Goal: Check status: Check status

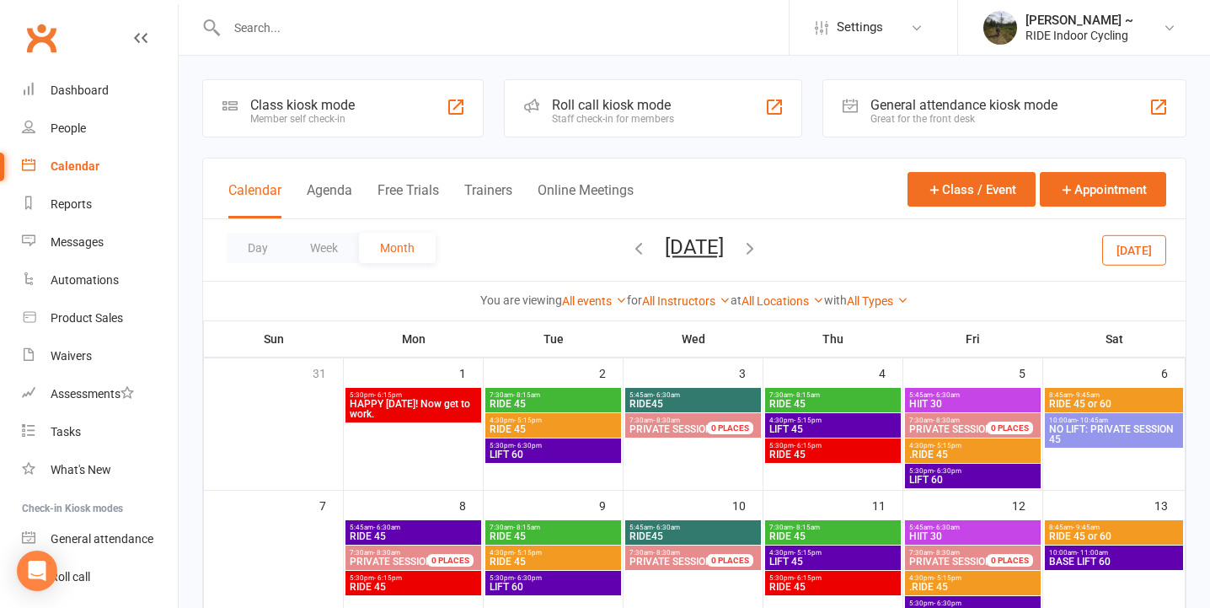
click at [630, 245] on icon "button" at bounding box center [639, 247] width 19 height 19
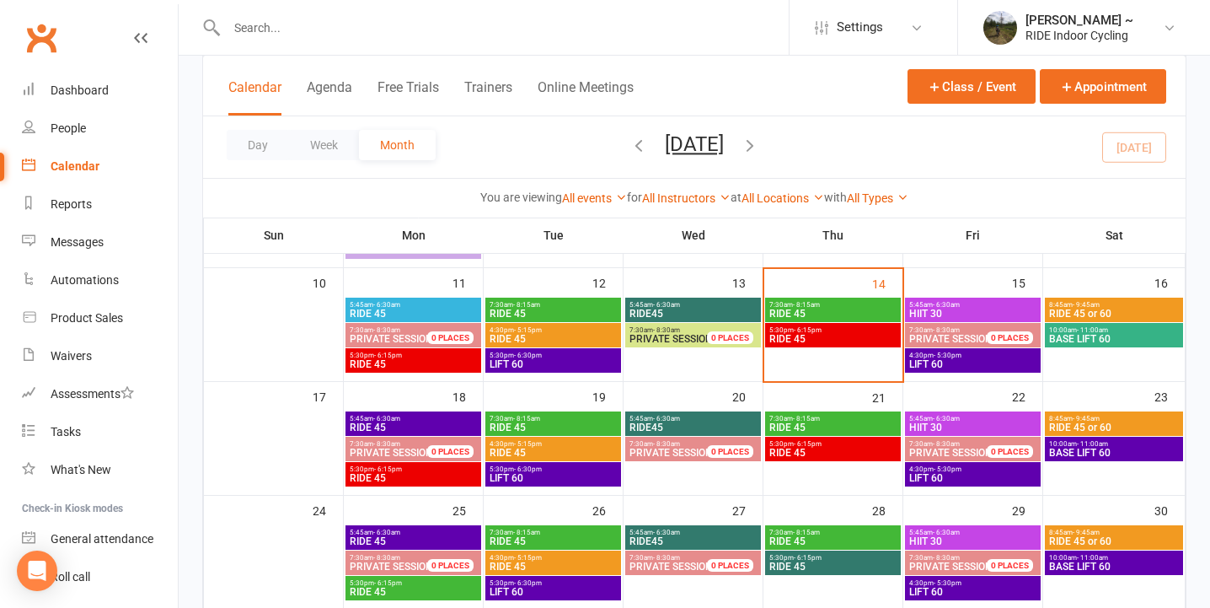
scroll to position [330, 0]
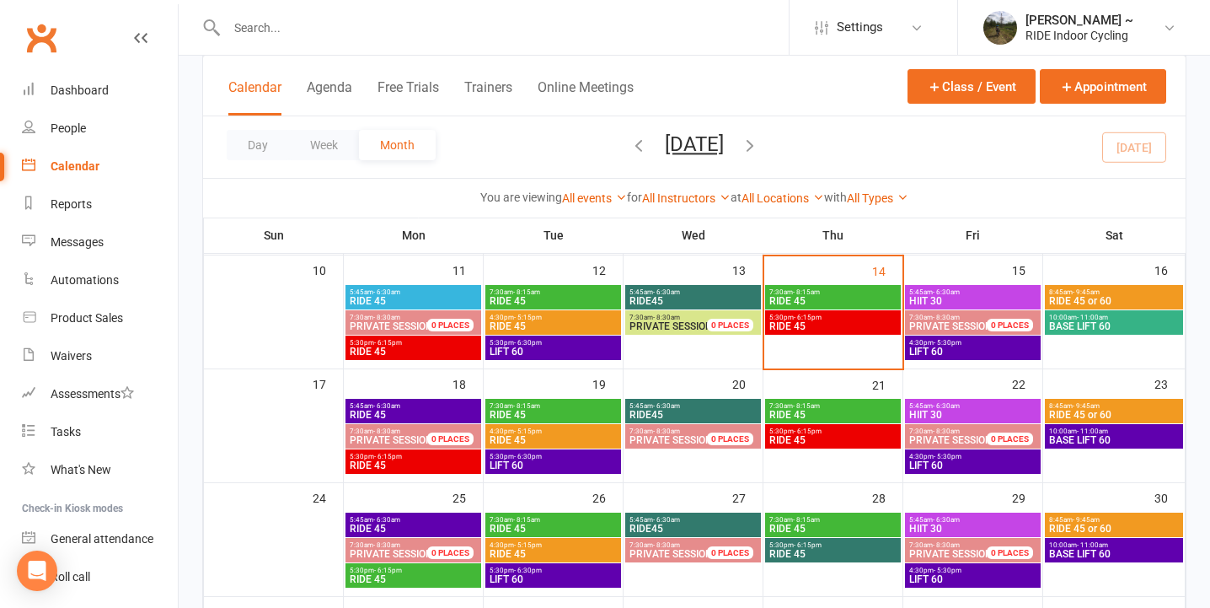
click at [870, 324] on span "RIDE 45" at bounding box center [833, 326] width 129 height 10
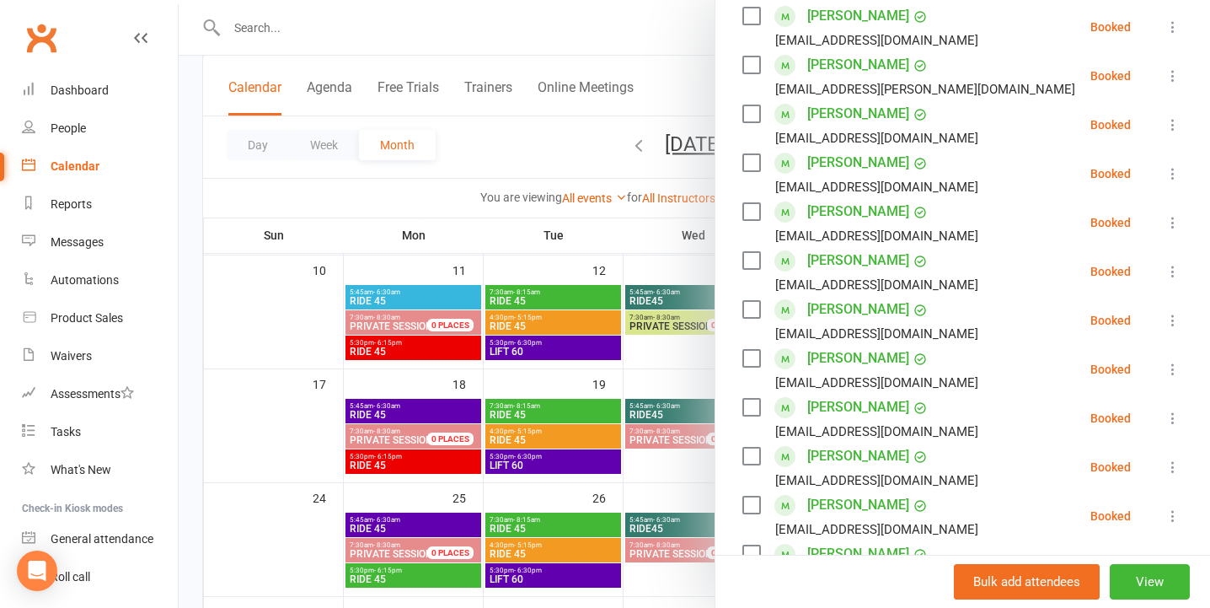
scroll to position [315, 0]
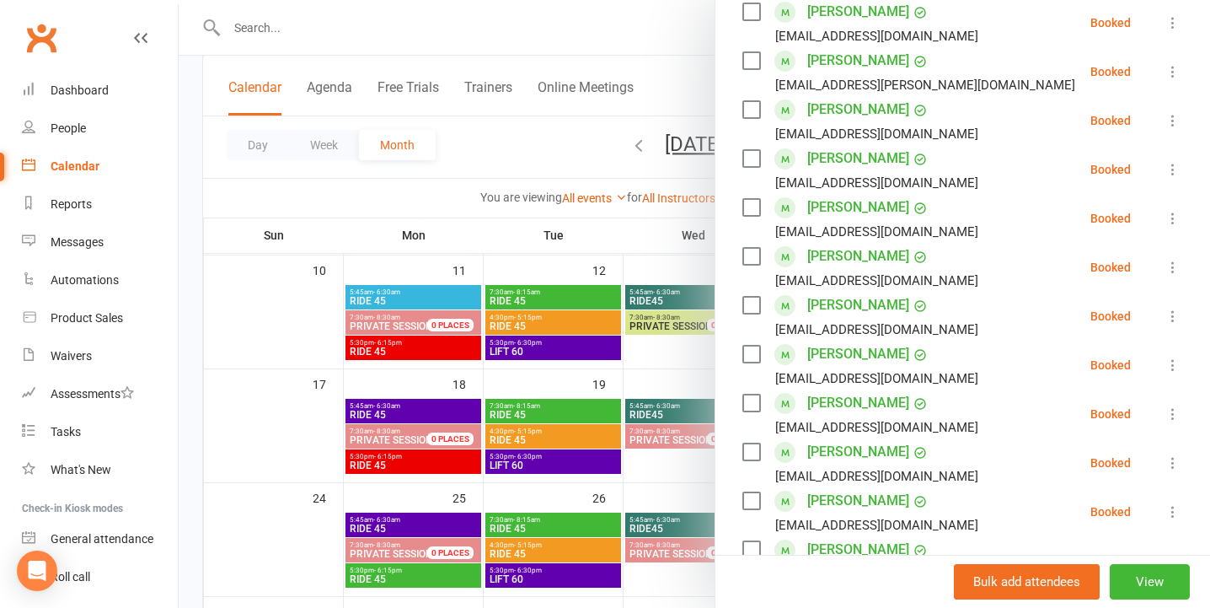
click at [858, 305] on link "[PERSON_NAME]" at bounding box center [858, 305] width 102 height 27
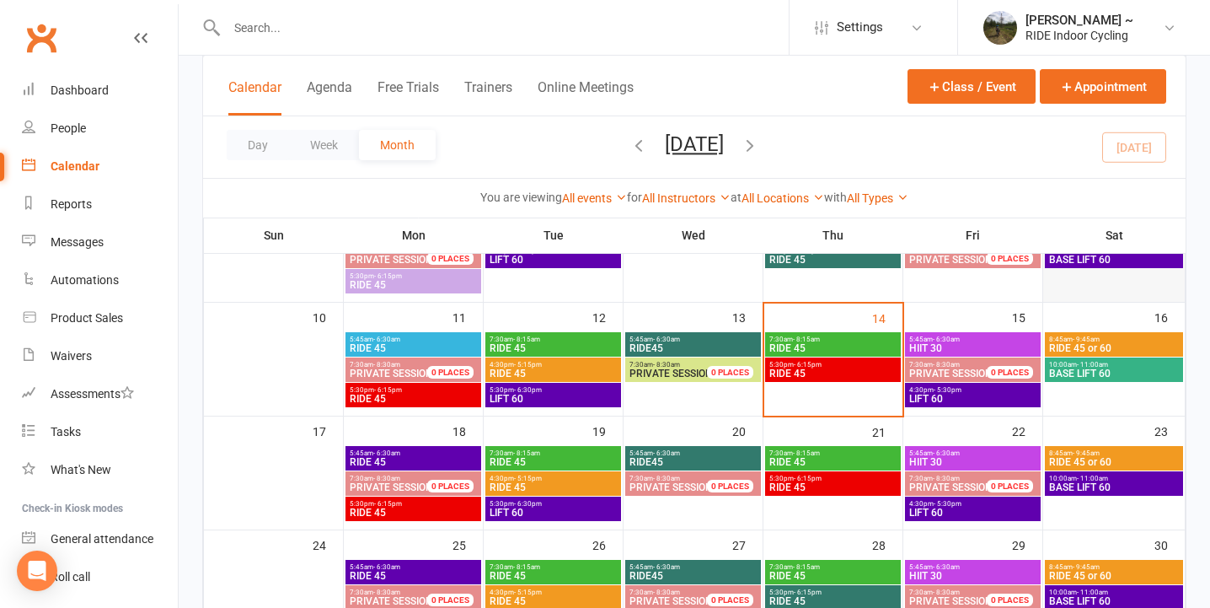
scroll to position [324, 0]
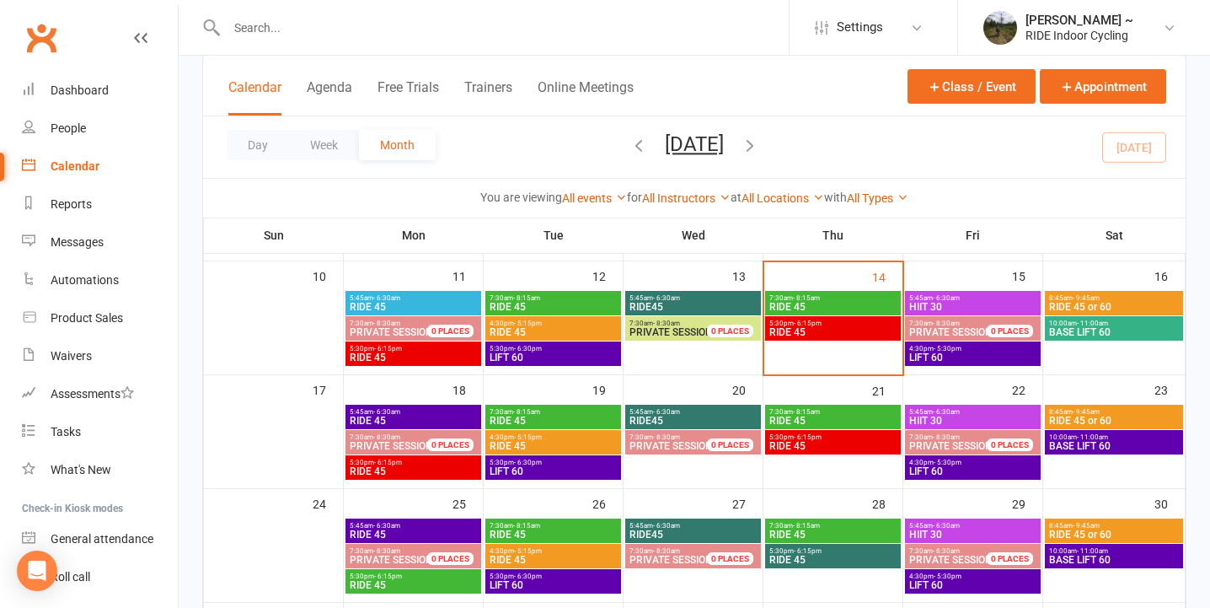
click at [862, 325] on span "5:30pm - 6:15pm" at bounding box center [833, 323] width 129 height 8
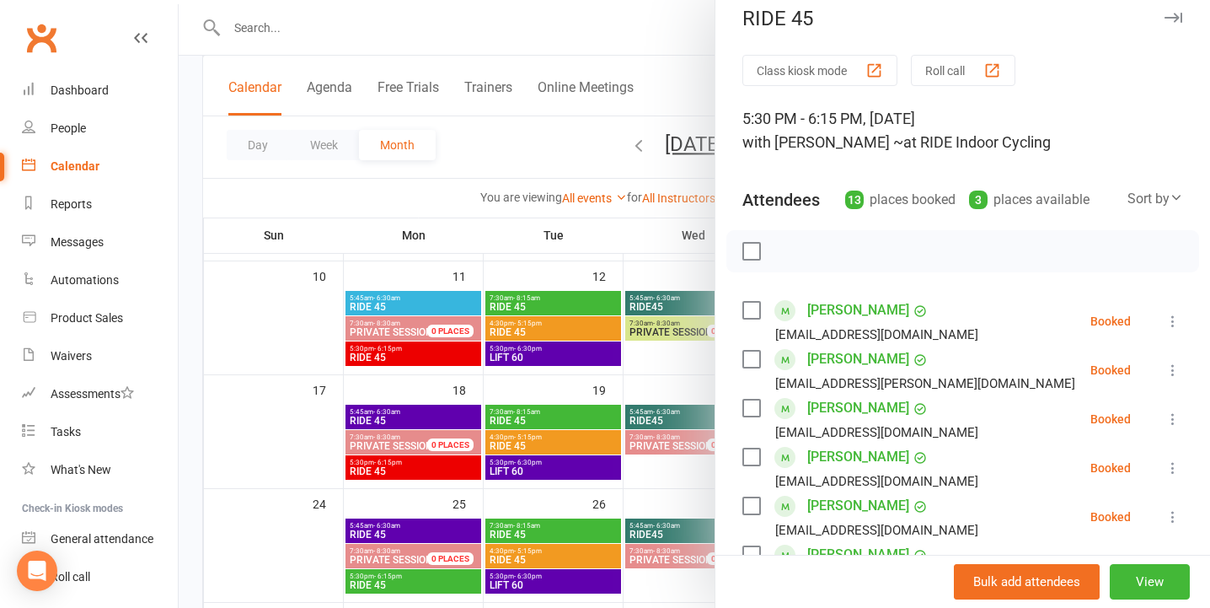
scroll to position [0, 0]
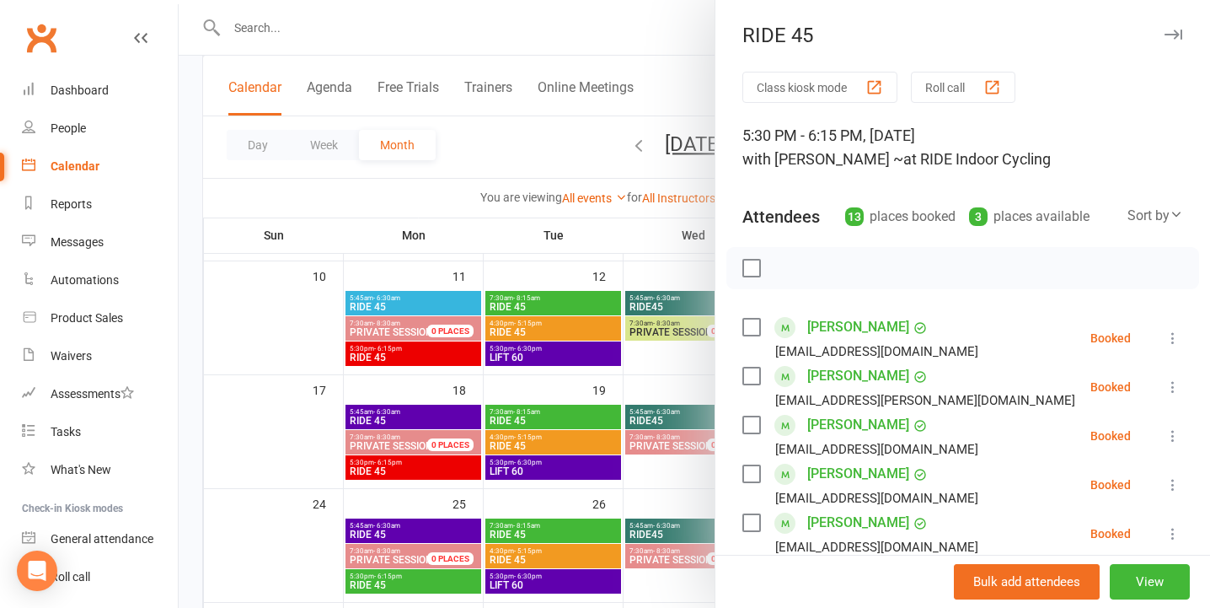
click at [1172, 36] on icon "button" at bounding box center [1174, 34] width 18 height 10
